Goal: Information Seeking & Learning: Understand process/instructions

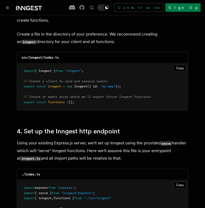
scroll to position [717, 0]
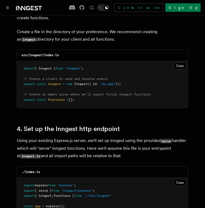
drag, startPoint x: 126, startPoint y: 77, endPoint x: 19, endPoint y: 77, distance: 107.0
click at [19, 77] on pre "import { Inngest } from "inngest" ; // Create a client to send and receive even…" at bounding box center [102, 84] width 171 height 47
copy span "export const inngest = new Inngest ({ id : "my-app" });"
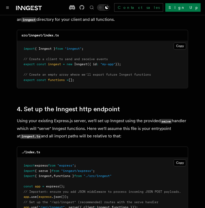
scroll to position [737, 0]
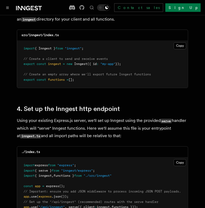
drag, startPoint x: 79, startPoint y: 76, endPoint x: 15, endPoint y: 74, distance: 64.0
click at [17, 74] on pre "import { Inngest } from "inngest" ; // Create a client to send and receive even…" at bounding box center [102, 64] width 171 height 47
copy span "export const functions = [];"
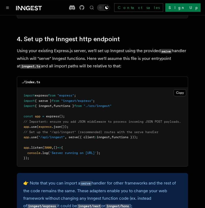
scroll to position [807, 0]
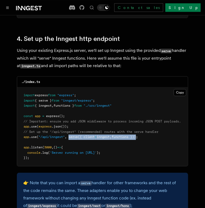
drag, startPoint x: 70, startPoint y: 131, endPoint x: 141, endPoint y: 131, distance: 70.6
click at [138, 135] on span "app .use ( "/api/inngest" , serve ({ client : inngest , functions }));" at bounding box center [81, 137] width 114 height 4
copy span "serve ({ client : inngest , functions })"
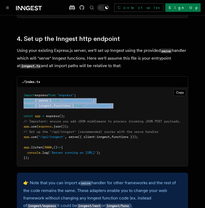
drag, startPoint x: 23, startPoint y: 94, endPoint x: 129, endPoint y: 103, distance: 106.5
click at [129, 103] on pre "import express from "express" ; import { serve } from "inngest/express" ; impor…" at bounding box center [102, 126] width 171 height 79
copy code "import { serve } from "inngest/express" ; import { inngest , functions } from "…"
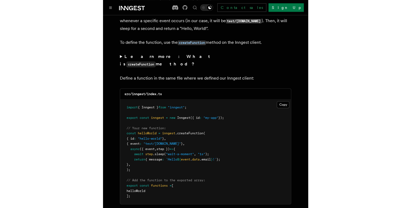
scroll to position [1042, 0]
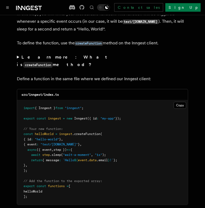
click at [180, 39] on p "To define the function, use the createFunction method on the Inngest client." at bounding box center [102, 43] width 171 height 8
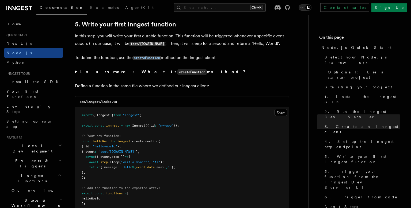
scroll to position [1004, 0]
